Goal: Go to known website: Access a specific website the user already knows

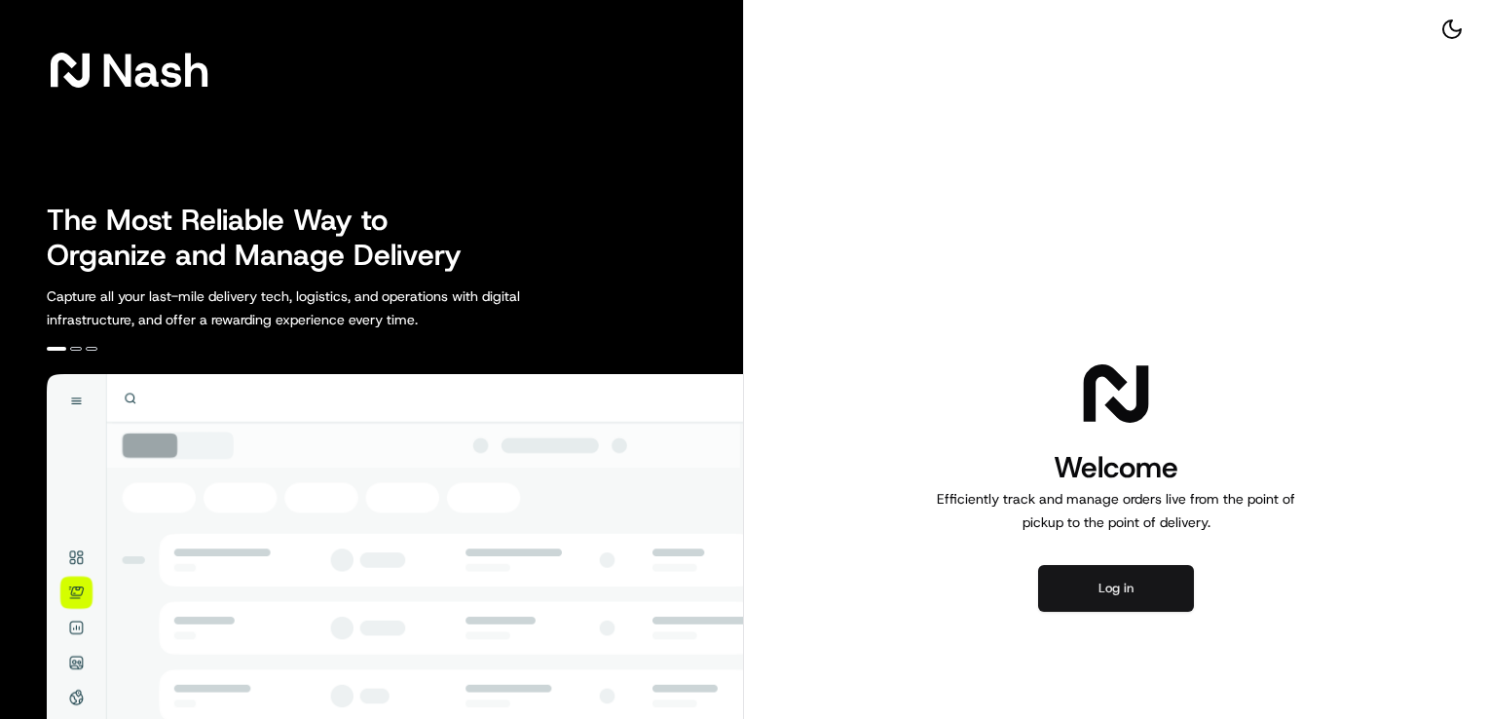
click at [1084, 589] on button "Log in" at bounding box center [1116, 588] width 156 height 47
